Goal: Information Seeking & Learning: Learn about a topic

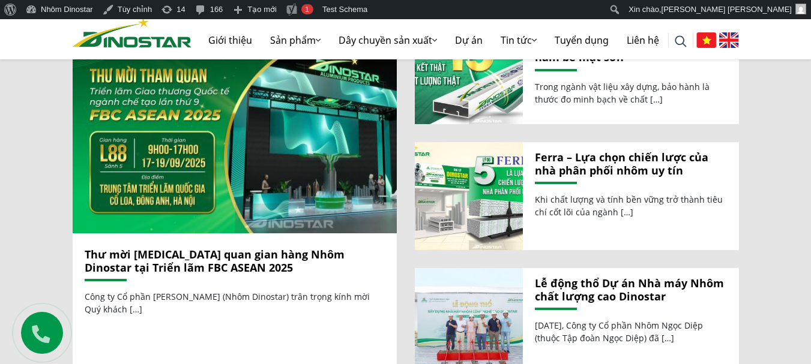
scroll to position [1252, 0]
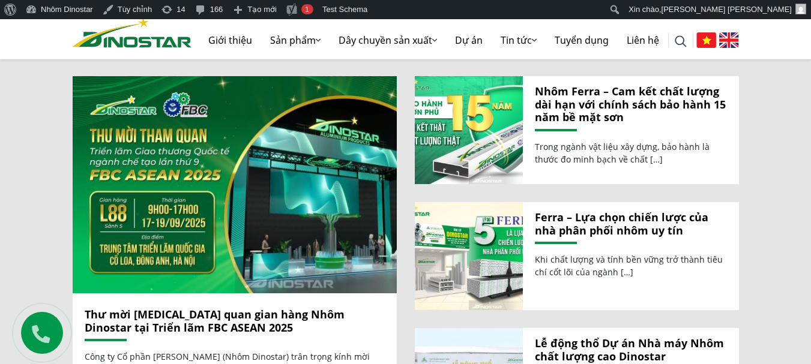
click at [181, 307] on link "Thư mời tham quan gian hàng Nhôm Dinostar tại Triển lãm FBC ASEAN 2025" at bounding box center [215, 321] width 260 height 28
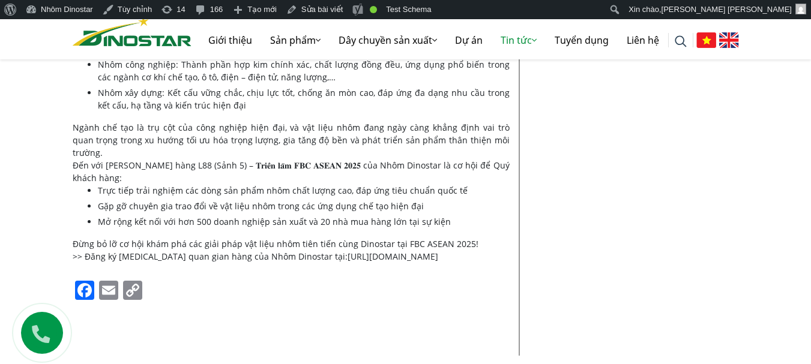
scroll to position [1500, 0]
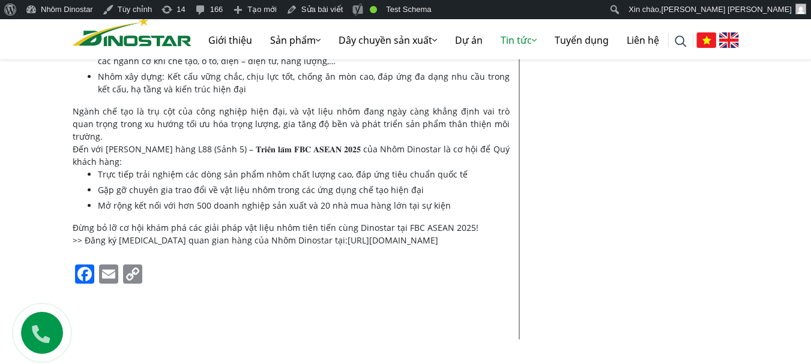
scroll to position [1380, 0]
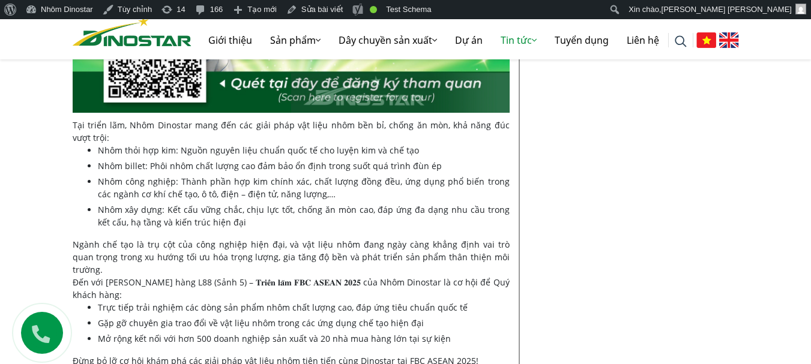
click at [726, 41] on img at bounding box center [729, 40] width 20 height 16
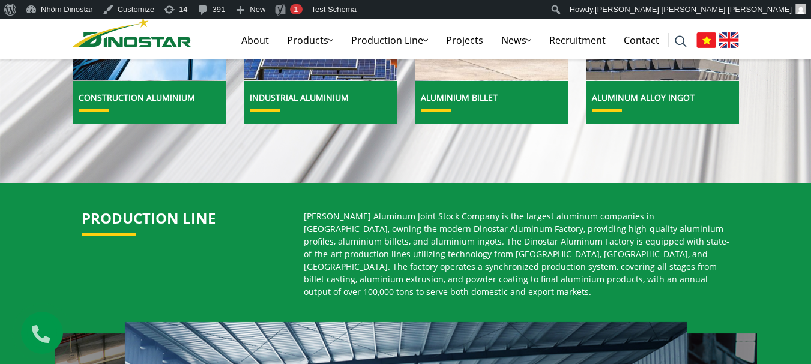
scroll to position [600, 0]
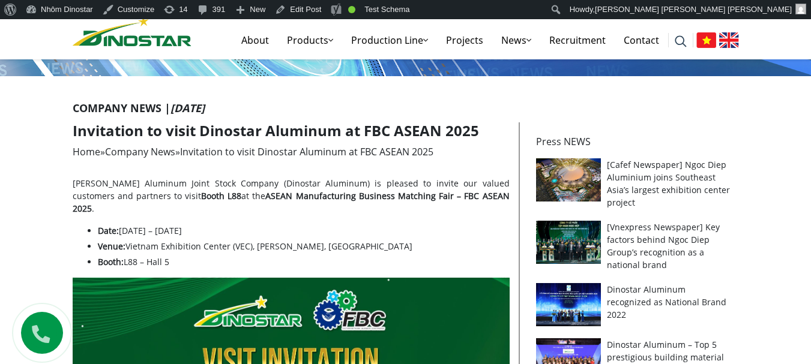
scroll to position [240, 0]
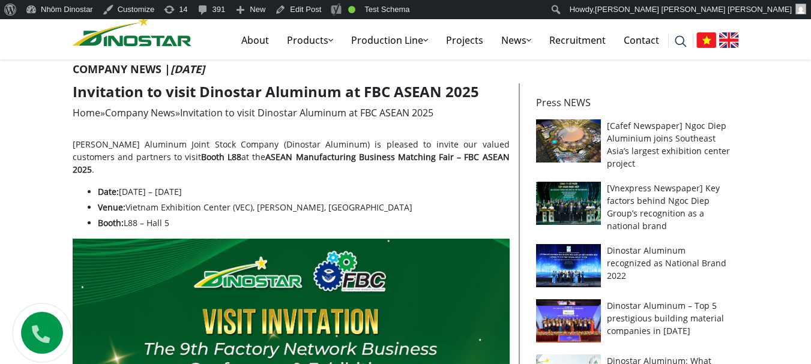
click at [703, 43] on img at bounding box center [706, 40] width 20 height 16
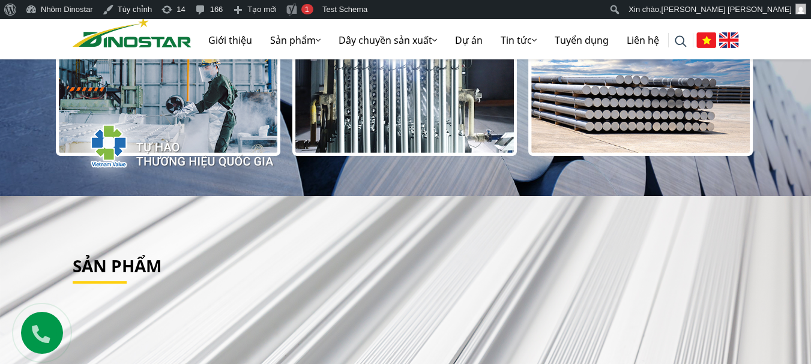
scroll to position [240, 0]
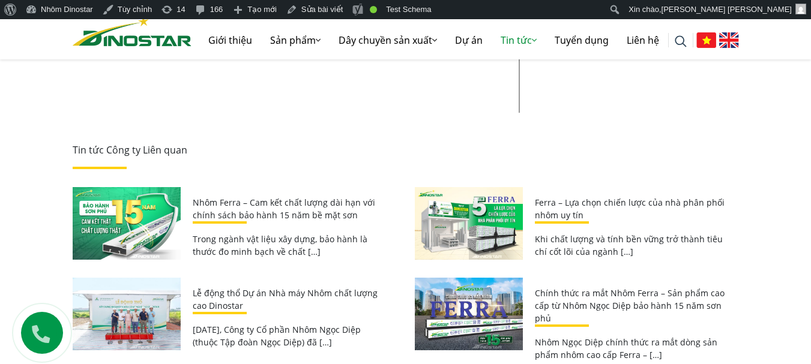
scroll to position [1380, 0]
